Goal: Information Seeking & Learning: Learn about a topic

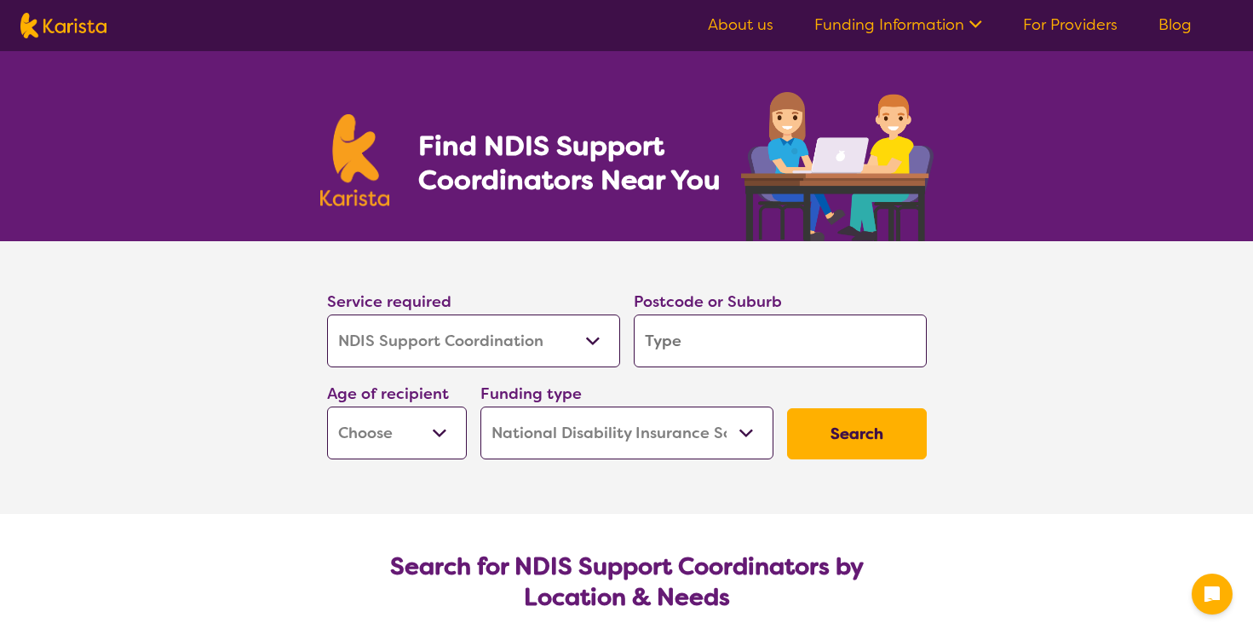
select select "NDIS Support Coordination"
select select "NDIS"
select select "NDIS Support Coordination"
select select "NDIS"
click at [738, 330] on input "search" at bounding box center [780, 340] width 293 height 53
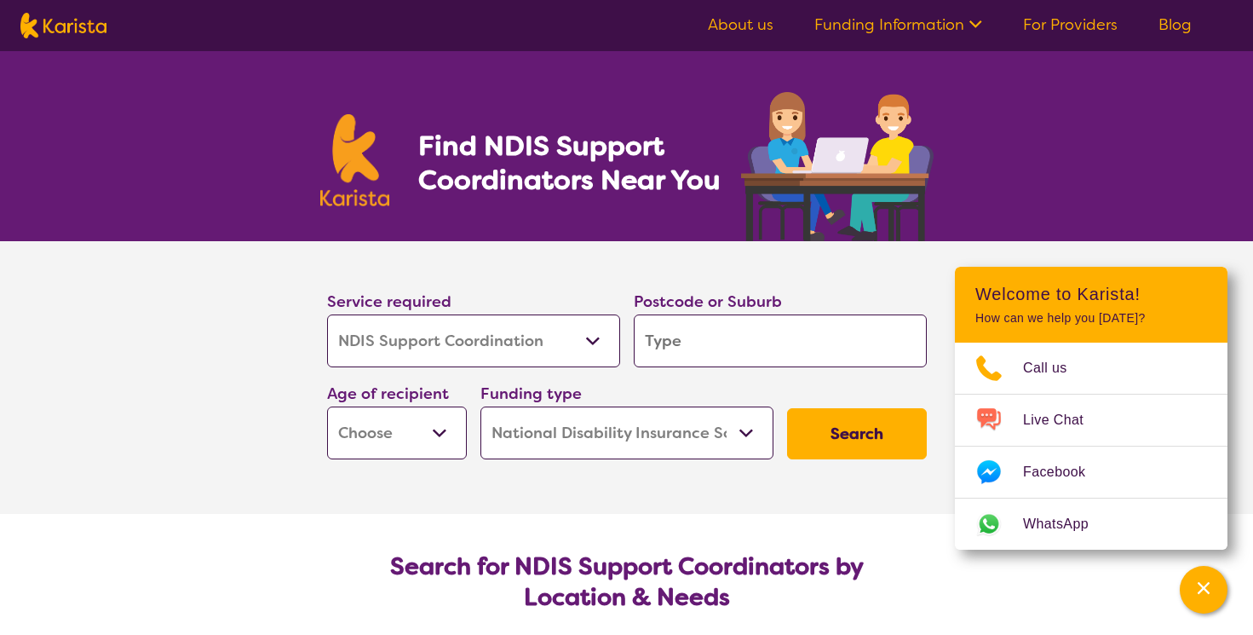
type input "2"
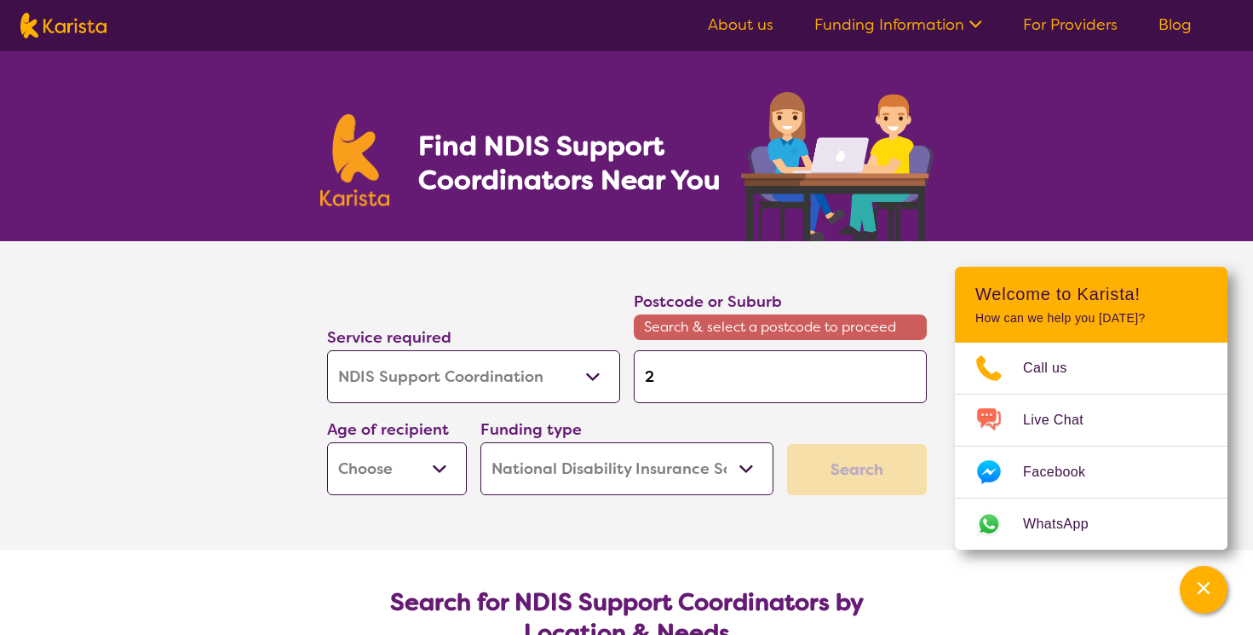
type input "27"
type input "271"
type input "2710"
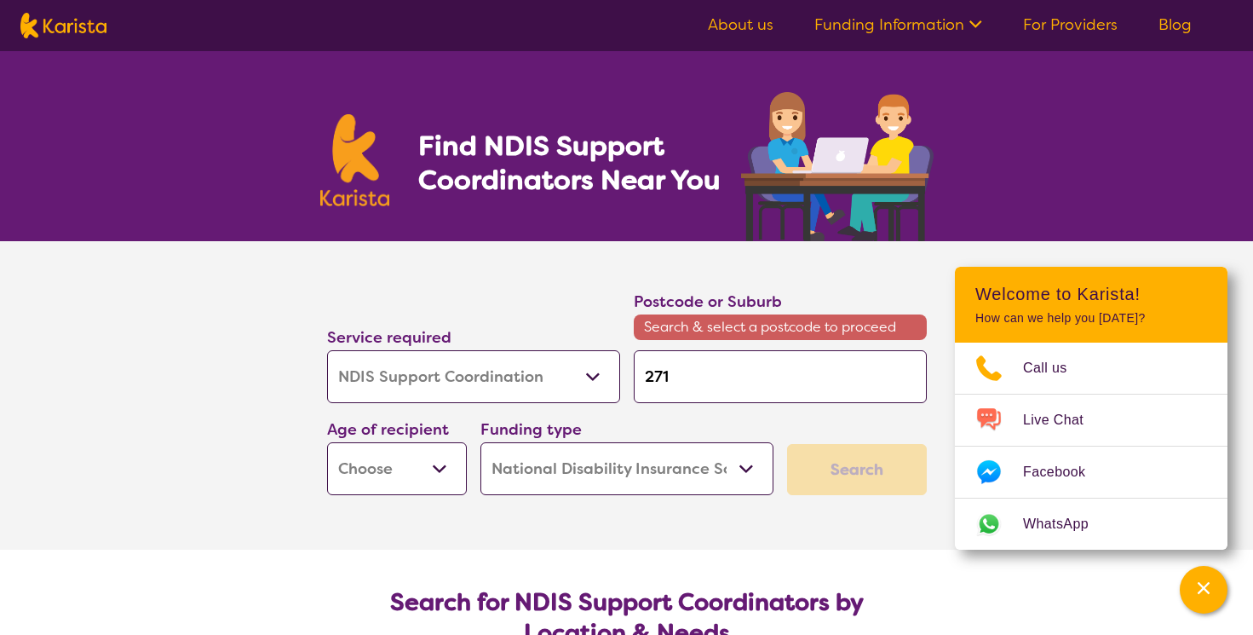
type input "2710"
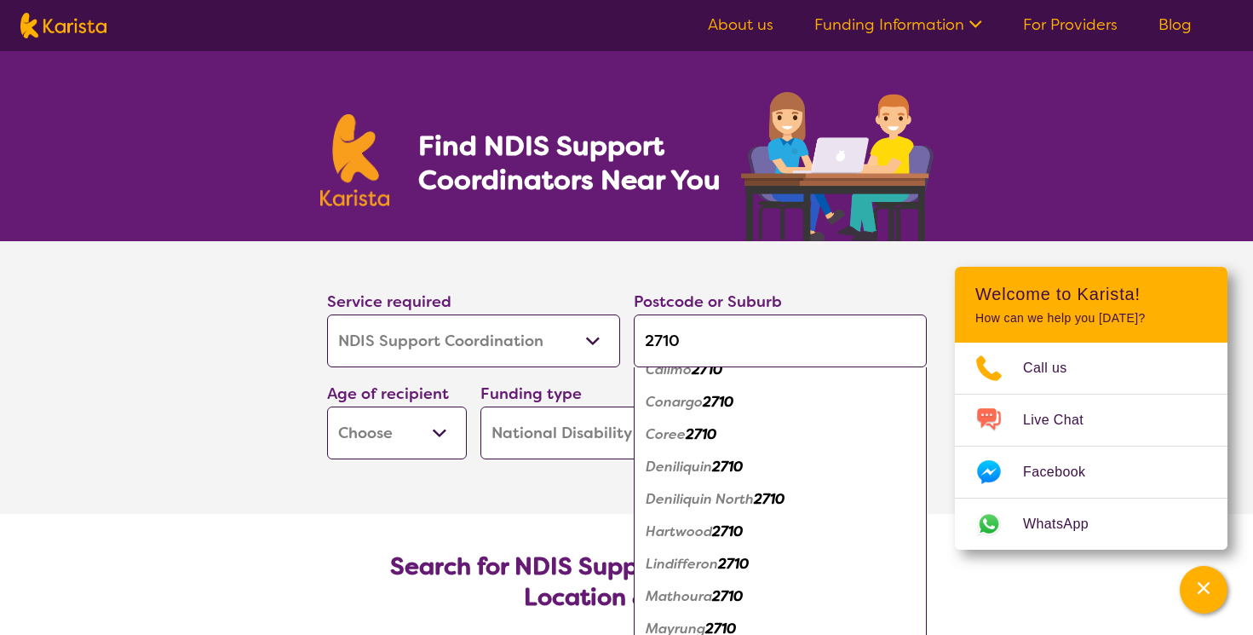
scroll to position [181, 0]
type input "2710"
click at [718, 468] on em "2710" at bounding box center [727, 466] width 31 height 18
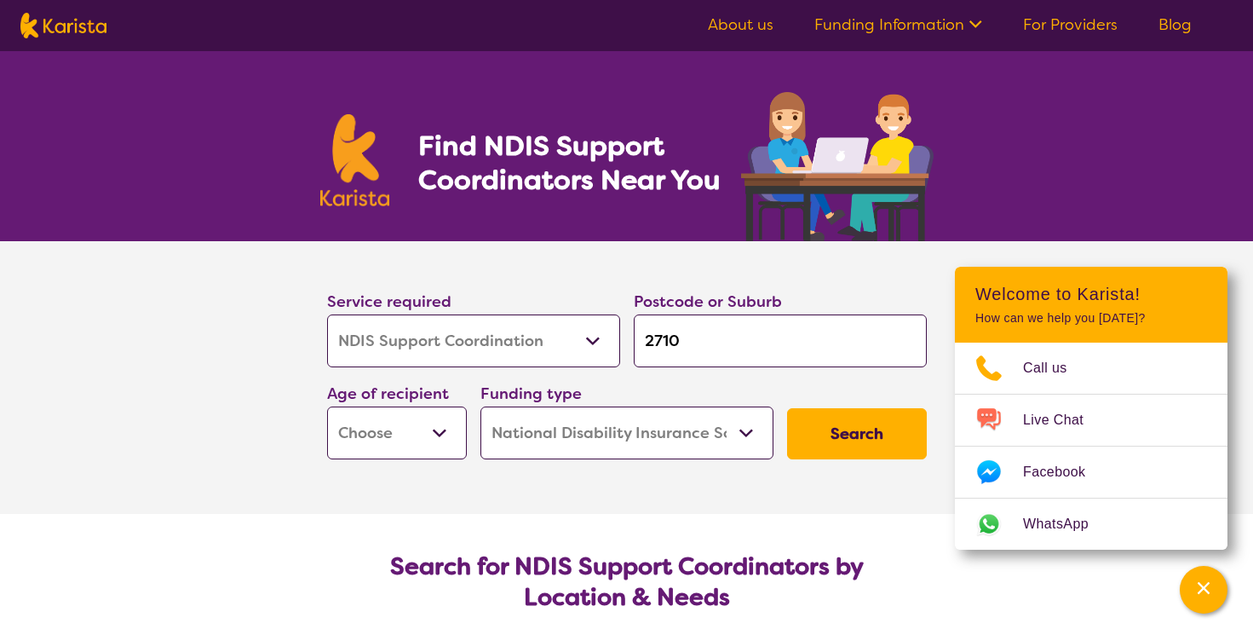
click at [410, 434] on select "Early Childhood - 0 to 9 Child - 10 to 11 Adolescent - 12 to 17 Adult - 18 to 6…" at bounding box center [397, 432] width 140 height 53
select select "AD"
click at [327, 406] on select "Early Childhood - 0 to 9 Child - 10 to 11 Adolescent - 12 to 17 Adult - 18 to 6…" at bounding box center [397, 432] width 140 height 53
select select "AD"
click at [852, 428] on button "Search" at bounding box center [857, 433] width 140 height 51
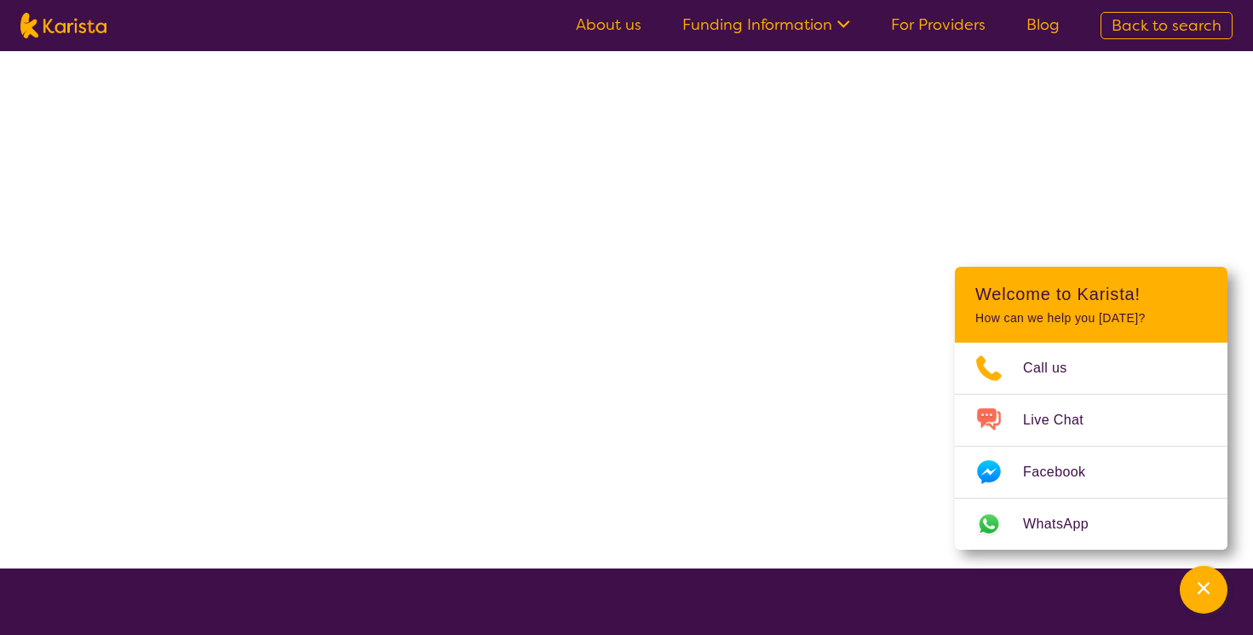
select select "NDIS"
select select "NDIS Support Coordination"
select select "AD"
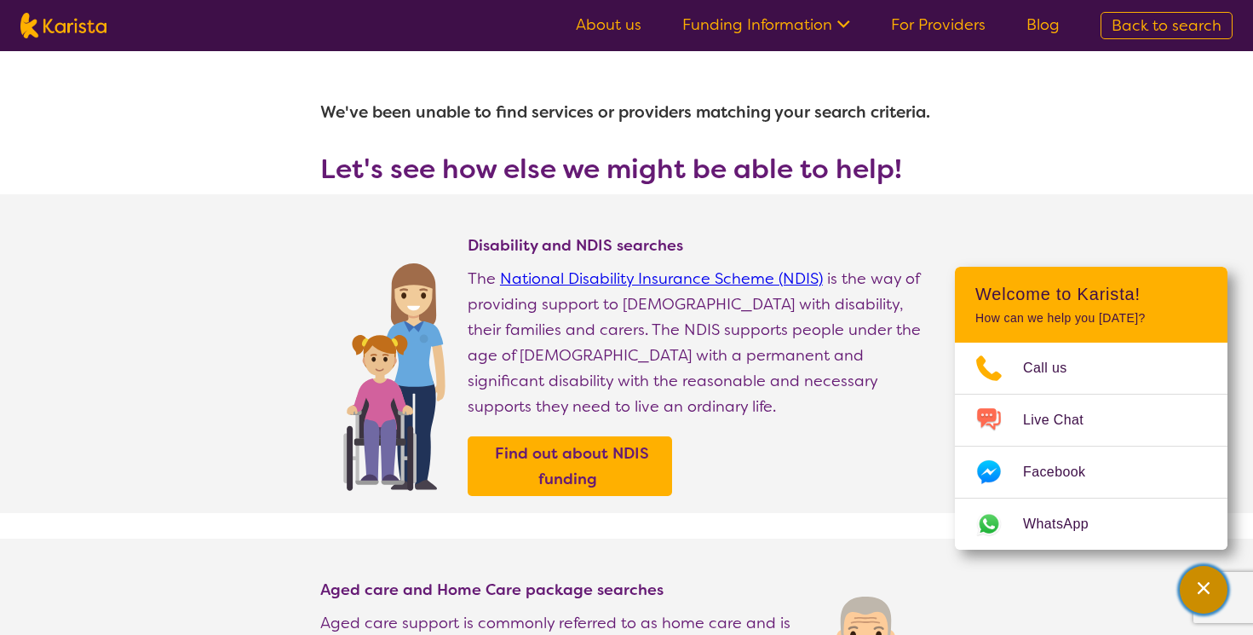
click at [1189, 589] on div "Channel Menu" at bounding box center [1204, 589] width 34 height 37
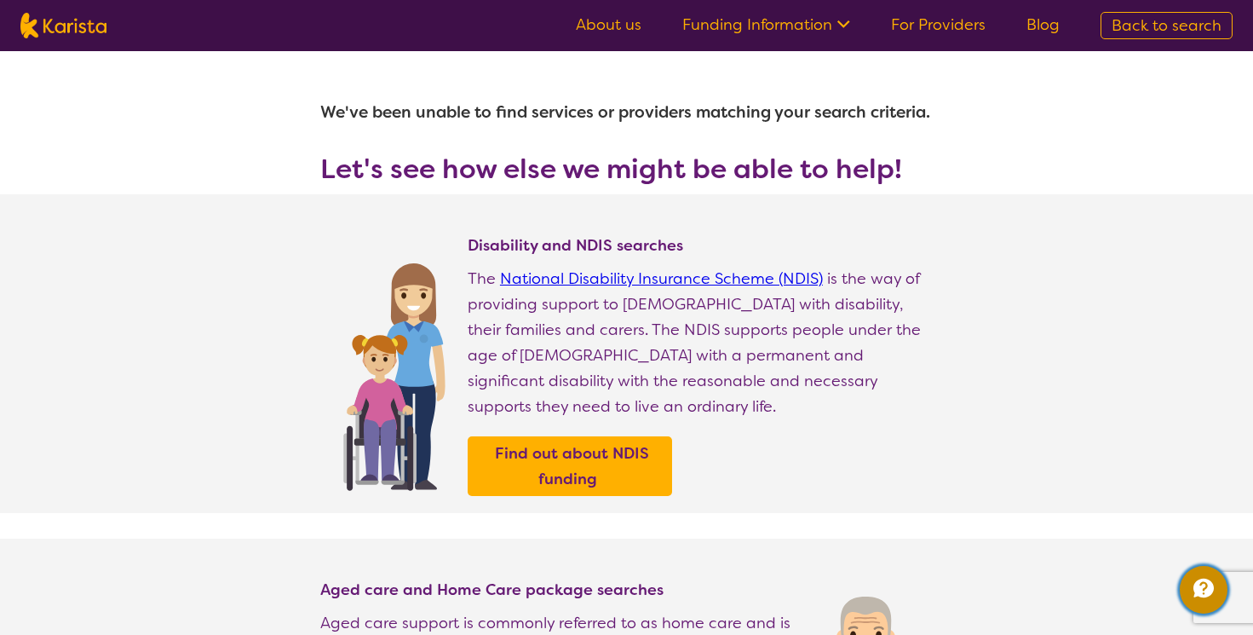
select select "NDIS Support Coordination"
select select "AD"
select select "NDIS"
select select "NDIS Support Coordination"
select select "AD"
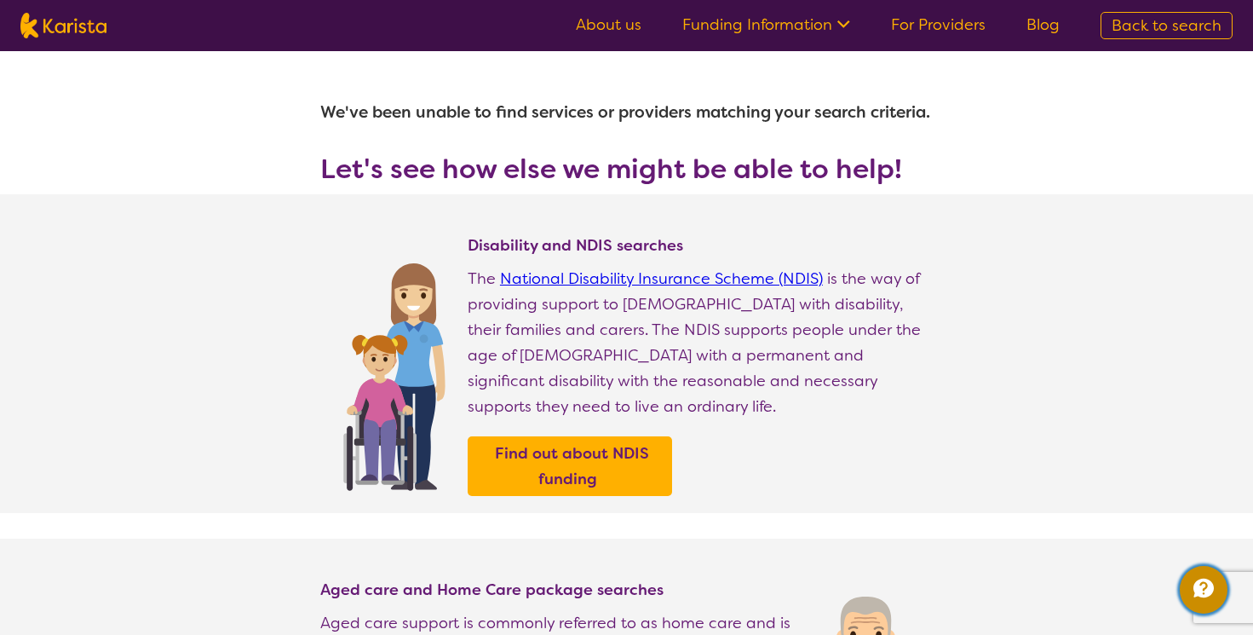
select select "NDIS"
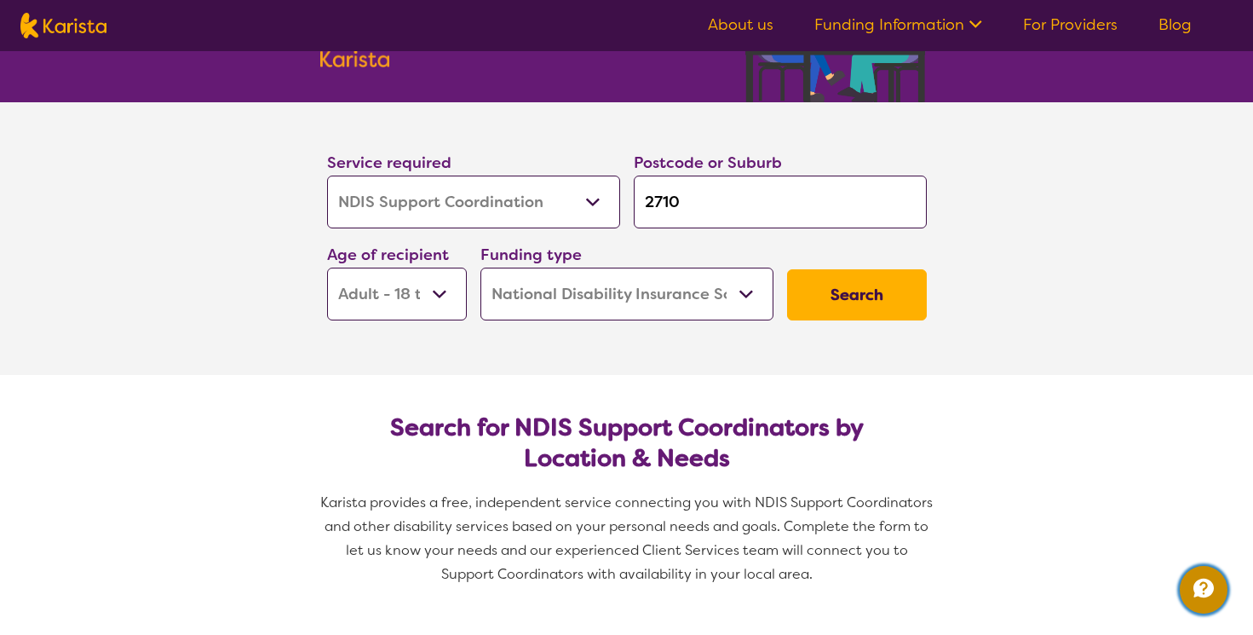
scroll to position [158, 0]
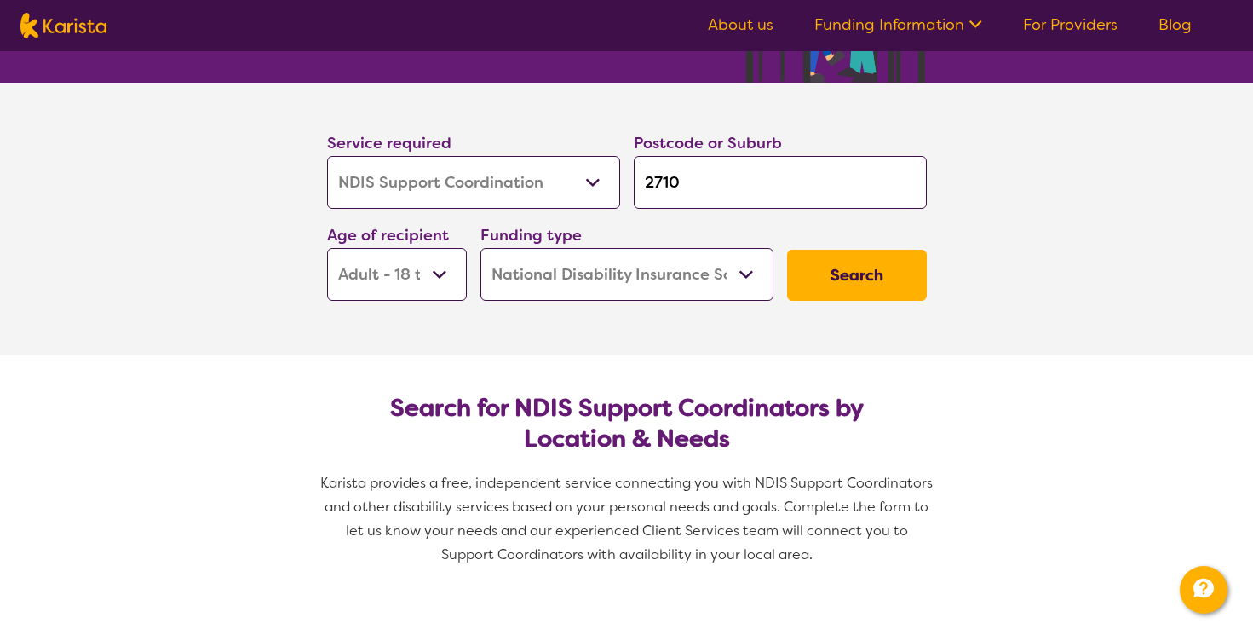
click at [432, 156] on select "Allied Health Assistant Assessment ([MEDICAL_DATA] or [MEDICAL_DATA]) Behaviour…" at bounding box center [473, 182] width 293 height 53
